Goal: Find contact information: Find contact information

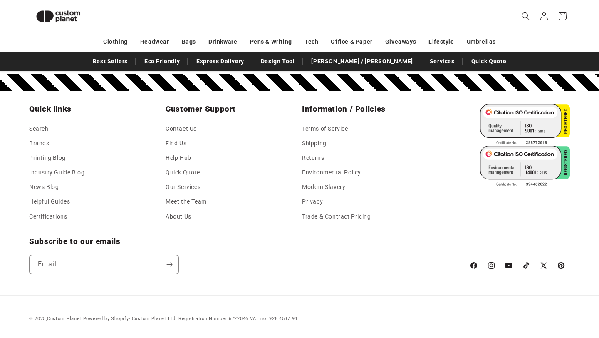
click at [190, 142] on li "Find Us" at bounding box center [228, 143] width 125 height 15
click at [188, 131] on link "Contact Us" at bounding box center [181, 130] width 31 height 12
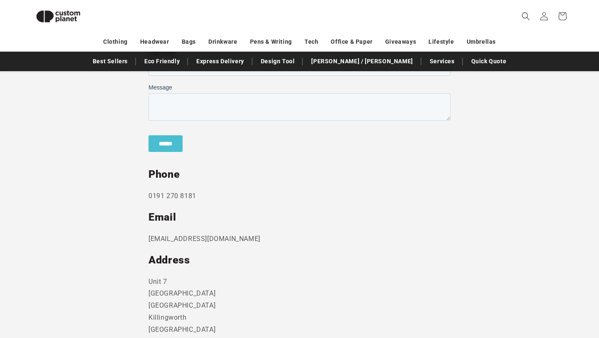
scroll to position [342, 0]
drag, startPoint x: 143, startPoint y: 238, endPoint x: 258, endPoint y: 238, distance: 115.2
click at [258, 238] on section "Send us a message and someone will get back to you within 24 hours. Phone [PHON…" at bounding box center [299, 174] width 599 height 454
copy p "[EMAIL_ADDRESS][DOMAIN_NAME]"
click at [68, 12] on img at bounding box center [58, 16] width 58 height 26
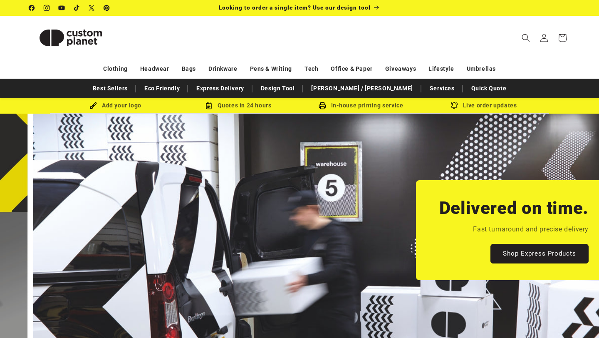
scroll to position [0, 599]
